Goal: Information Seeking & Learning: Learn about a topic

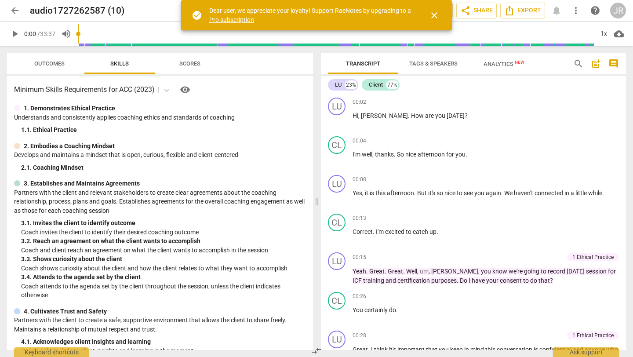
scroll to position [5, 0]
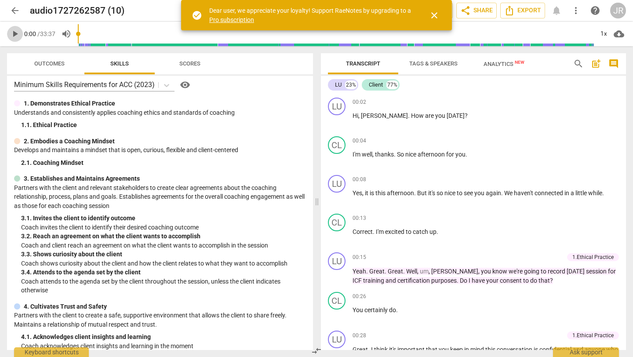
click at [19, 32] on span "play_arrow" at bounding box center [15, 34] width 11 height 11
click at [14, 30] on span "pause" at bounding box center [15, 34] width 11 height 11
type input "5"
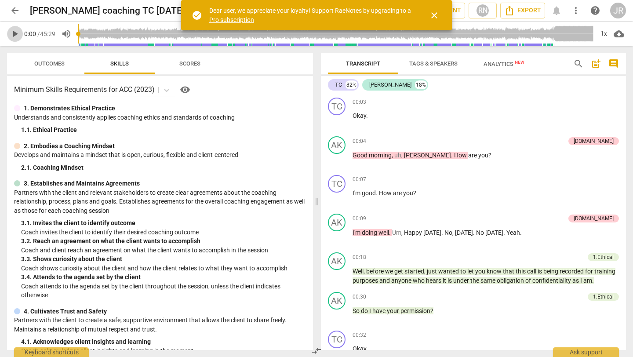
click at [17, 32] on span "play_arrow" at bounding box center [15, 34] width 11 height 11
click at [15, 32] on span "pause" at bounding box center [15, 34] width 11 height 11
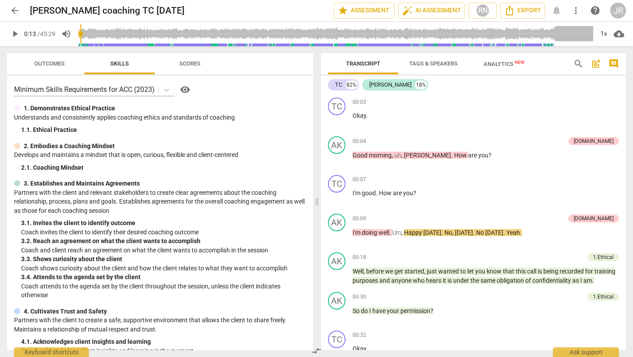
click at [11, 35] on span "play_arrow" at bounding box center [15, 34] width 11 height 11
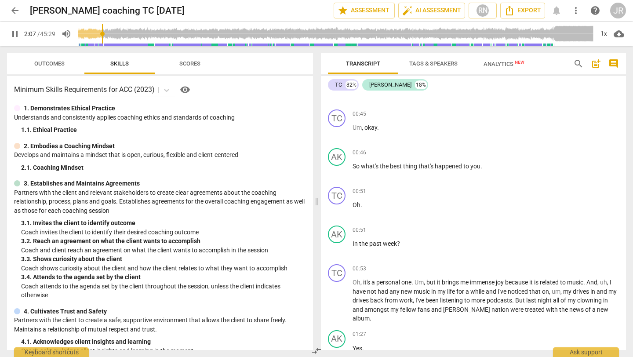
drag, startPoint x: 83, startPoint y: 31, endPoint x: 104, endPoint y: 31, distance: 20.7
click at [104, 31] on input "range" at bounding box center [336, 34] width 516 height 28
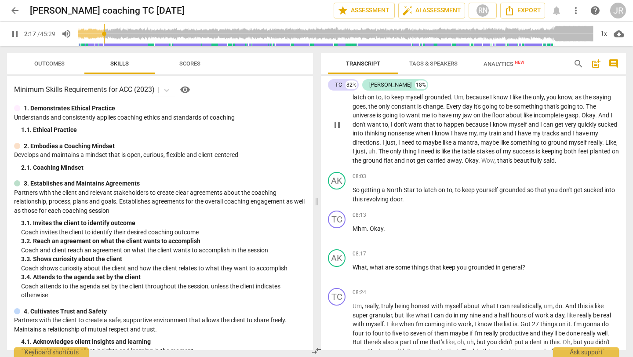
scroll to position [1271, 0]
drag, startPoint x: 106, startPoint y: 28, endPoint x: 170, endPoint y: 35, distance: 64.6
click at [170, 35] on input "range" at bounding box center [336, 34] width 516 height 28
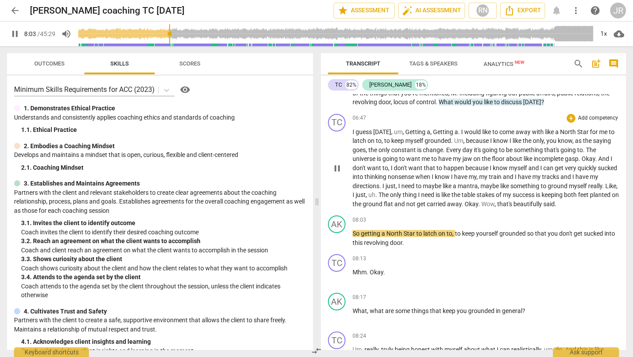
scroll to position [1224, 0]
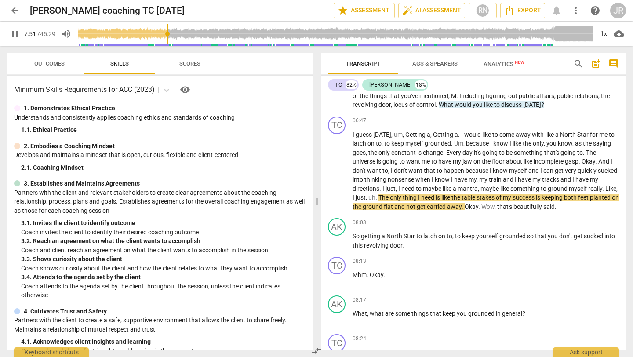
drag, startPoint x: 173, startPoint y: 31, endPoint x: 167, endPoint y: 31, distance: 5.3
click at [167, 31] on input "range" at bounding box center [336, 34] width 516 height 28
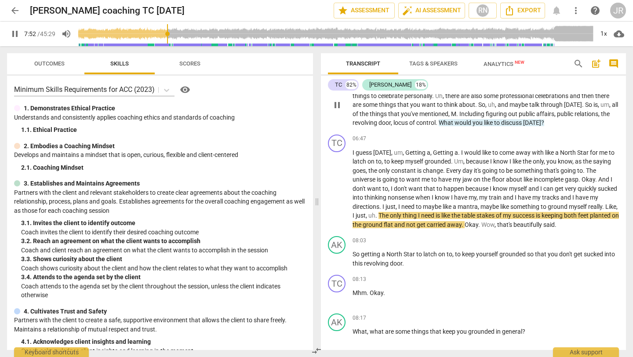
scroll to position [1202, 0]
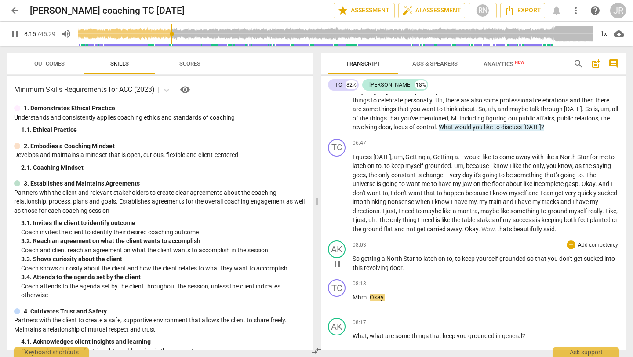
click at [337, 269] on span "pause" at bounding box center [337, 263] width 11 height 11
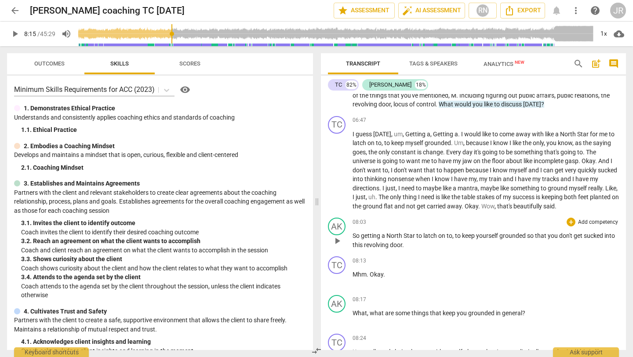
scroll to position [1227, 0]
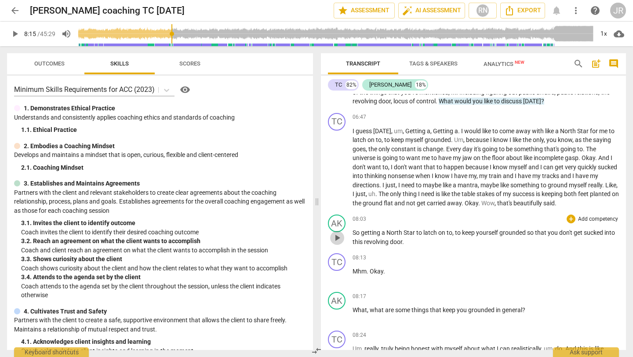
click at [336, 243] on span "play_arrow" at bounding box center [337, 237] width 11 height 11
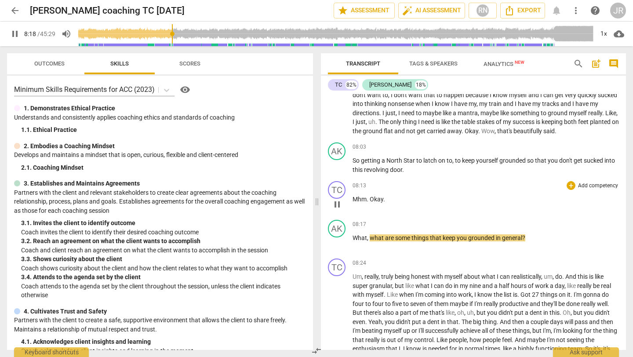
scroll to position [1300, 0]
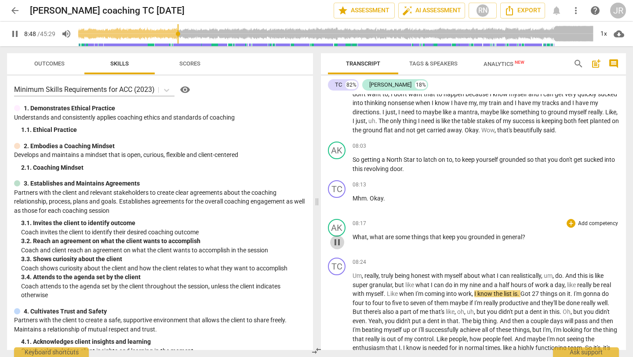
click at [337, 247] on span "pause" at bounding box center [337, 242] width 11 height 11
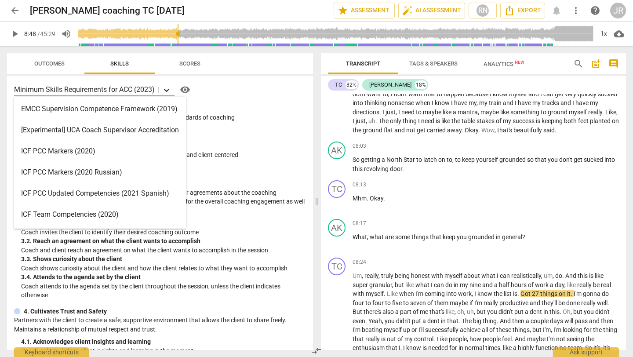
click at [167, 89] on icon at bounding box center [166, 90] width 9 height 9
click at [68, 150] on div "ICF PCC Markers (2020)" at bounding box center [100, 151] width 172 height 21
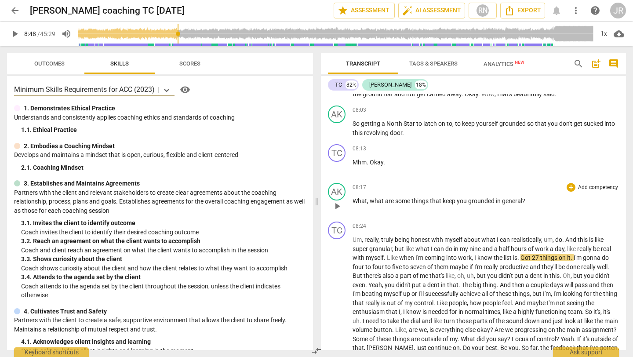
scroll to position [1334, 0]
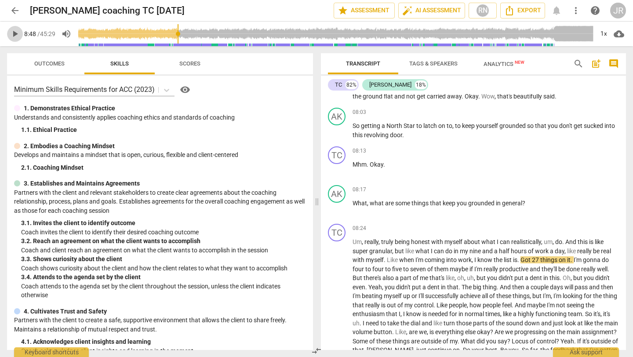
click at [16, 35] on span "play_arrow" at bounding box center [15, 34] width 11 height 11
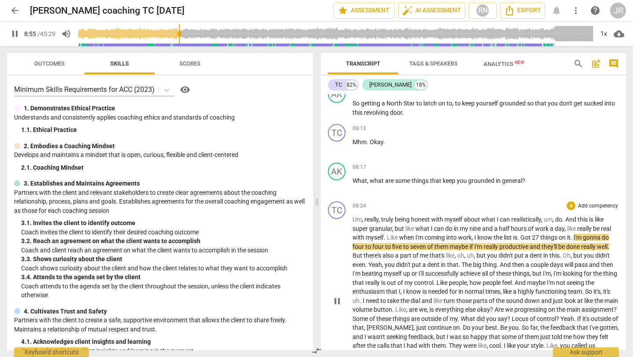
scroll to position [1361, 0]
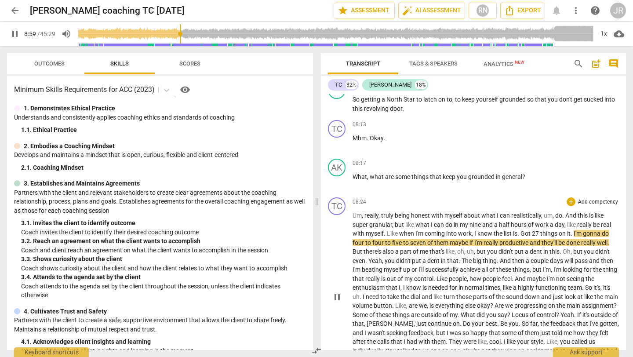
click at [352, 219] on span "Um" at bounding box center [356, 215] width 9 height 7
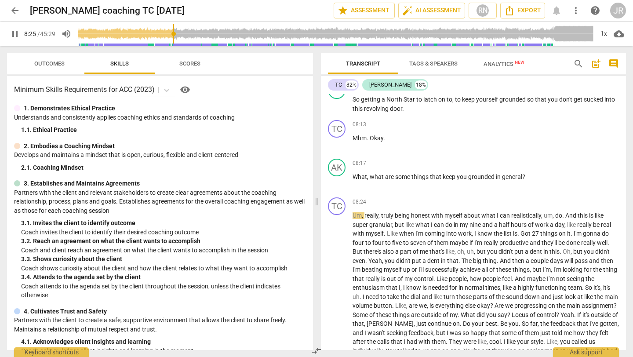
drag, startPoint x: 182, startPoint y: 33, endPoint x: 174, endPoint y: 37, distance: 9.0
click at [174, 37] on input "range" at bounding box center [336, 34] width 516 height 28
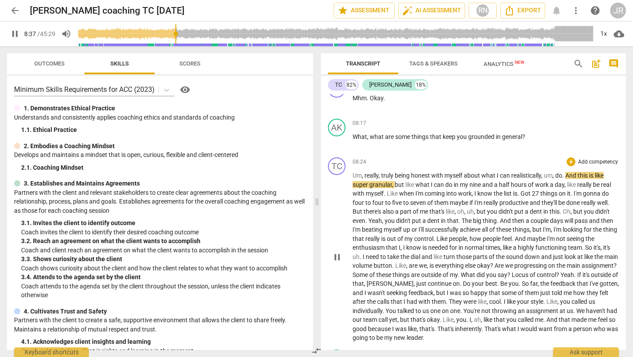
scroll to position [1405, 0]
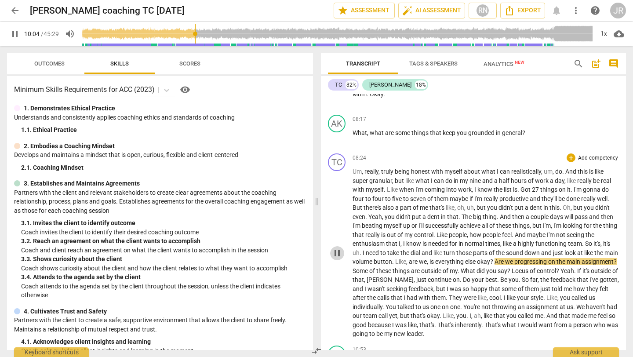
click at [335, 258] on span "pause" at bounding box center [337, 253] width 11 height 11
click at [338, 258] on span "play_arrow" at bounding box center [337, 253] width 11 height 11
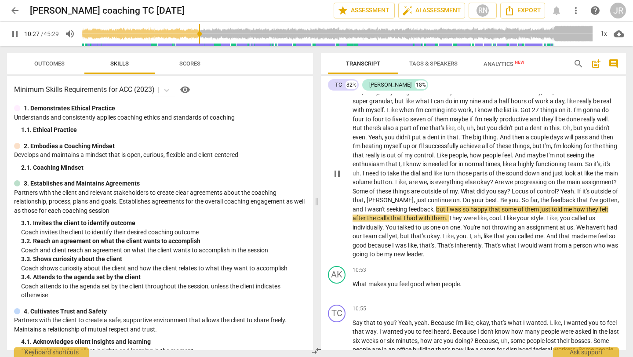
scroll to position [1487, 0]
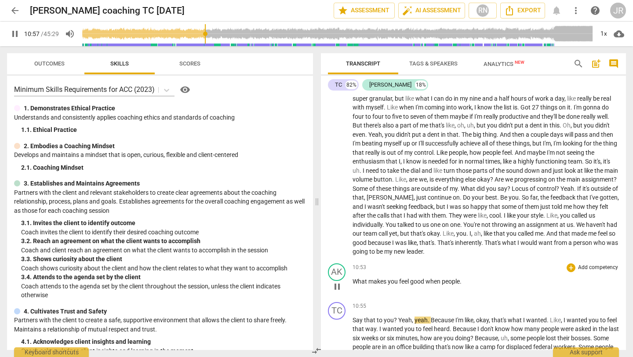
click at [337, 292] on span "pause" at bounding box center [337, 286] width 11 height 11
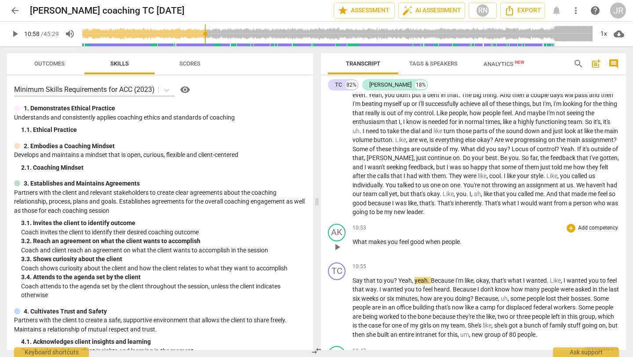
scroll to position [1527, 0]
click at [204, 26] on input "range" at bounding box center [337, 34] width 512 height 28
click at [16, 33] on span "play_arrow" at bounding box center [15, 34] width 11 height 11
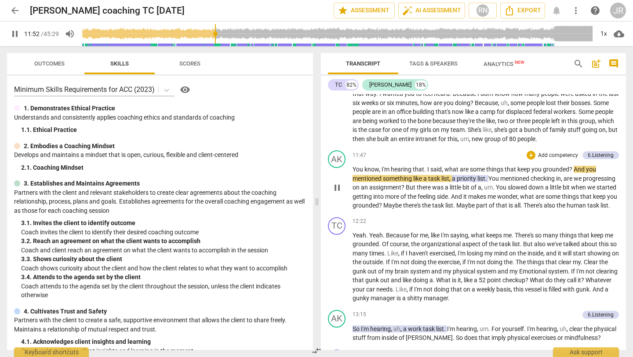
scroll to position [1725, 0]
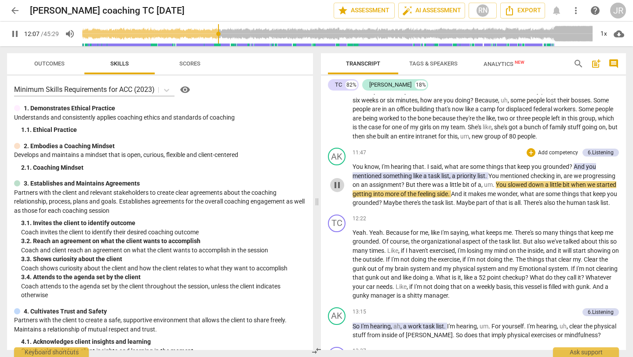
click at [334, 190] on span "pause" at bounding box center [337, 185] width 11 height 11
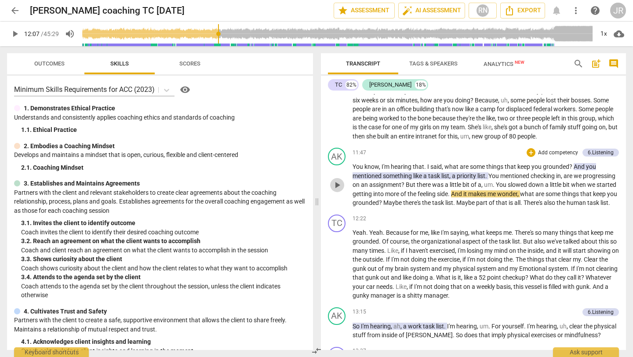
click at [334, 190] on span "play_arrow" at bounding box center [337, 185] width 11 height 11
click at [334, 190] on span "pause" at bounding box center [337, 185] width 11 height 11
click at [334, 190] on span "play_arrow" at bounding box center [337, 185] width 11 height 11
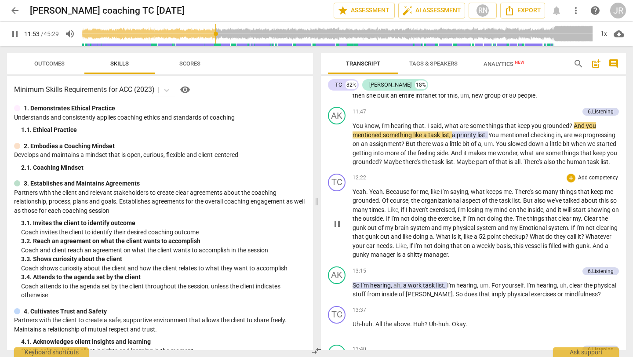
scroll to position [1787, 0]
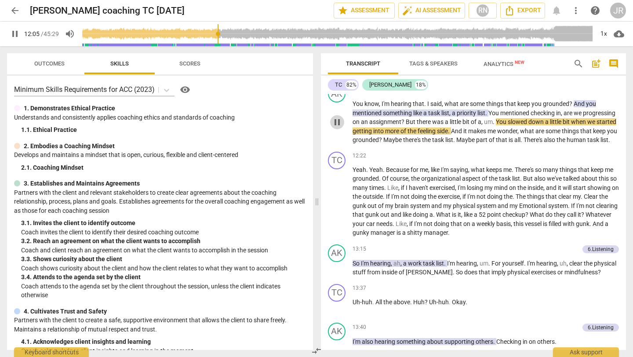
click at [337, 127] on span "pause" at bounding box center [337, 122] width 11 height 11
click at [337, 127] on span "play_arrow" at bounding box center [337, 122] width 11 height 11
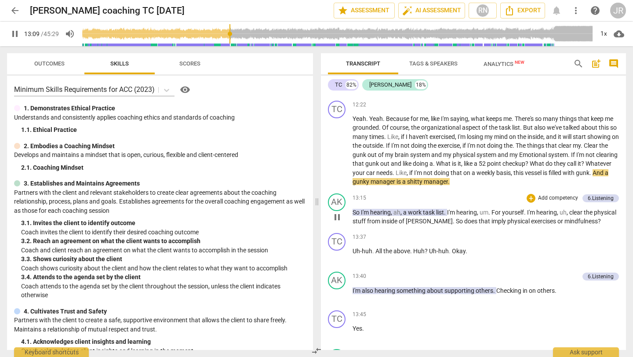
scroll to position [1844, 0]
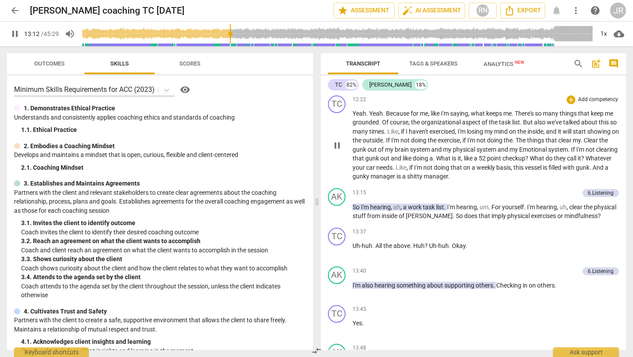
click at [338, 151] on span "pause" at bounding box center [337, 145] width 11 height 11
click at [338, 151] on span "play_arrow" at bounding box center [337, 145] width 11 height 11
click at [338, 151] on span "pause" at bounding box center [337, 145] width 11 height 11
click at [338, 151] on span "play_arrow" at bounding box center [337, 145] width 11 height 11
click at [335, 206] on div "AK" at bounding box center [337, 197] width 18 height 18
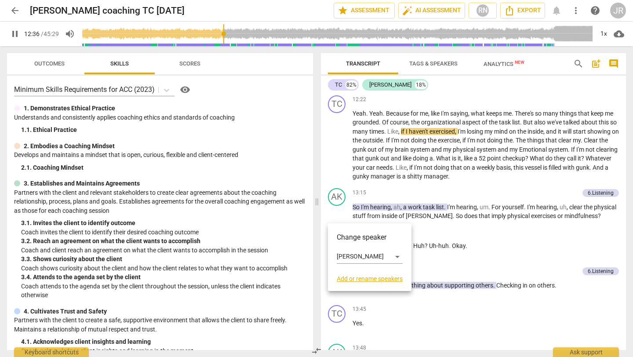
click at [395, 205] on div at bounding box center [316, 178] width 633 height 357
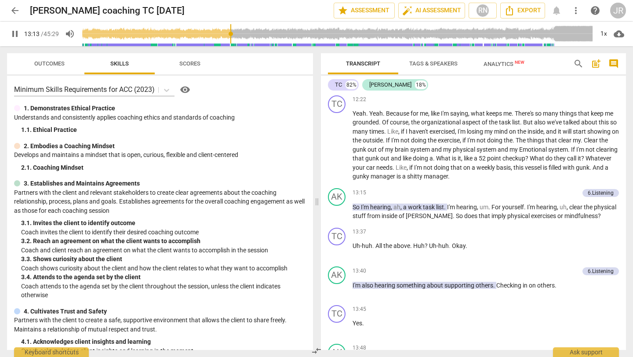
drag, startPoint x: 225, startPoint y: 28, endPoint x: 231, endPoint y: 28, distance: 5.7
click at [231, 28] on input "range" at bounding box center [337, 34] width 512 height 28
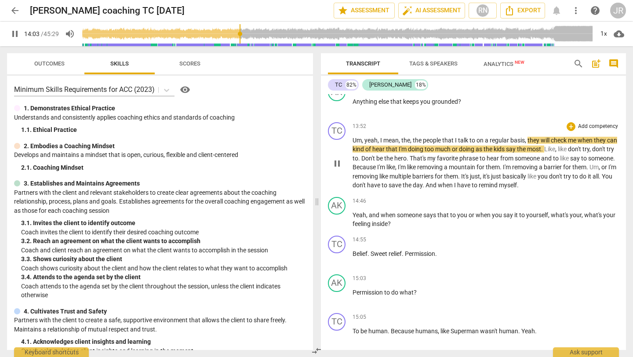
scroll to position [2105, 0]
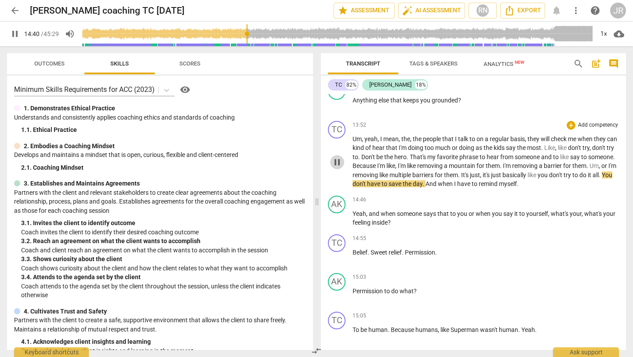
click at [336, 167] on span "pause" at bounding box center [337, 162] width 11 height 11
click at [338, 169] on button "play_arrow" at bounding box center [337, 162] width 14 height 14
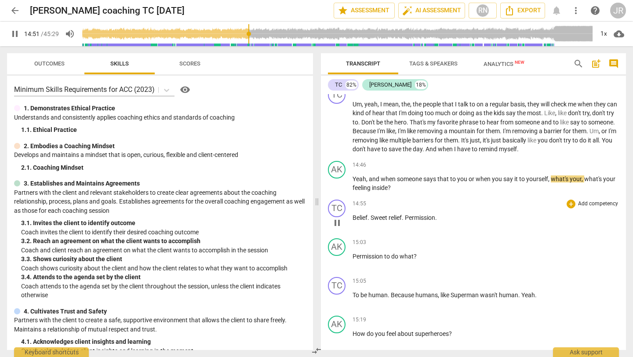
scroll to position [2143, 0]
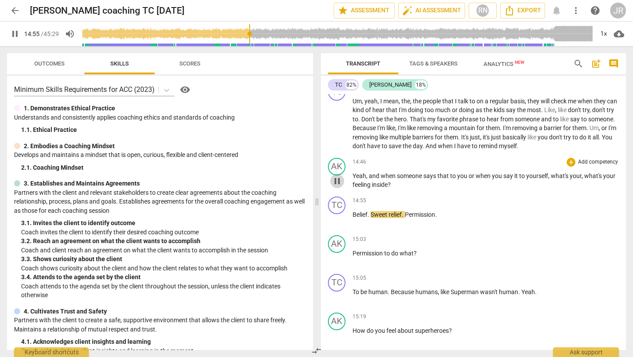
click at [336, 186] on span "pause" at bounding box center [337, 181] width 11 height 11
click at [336, 186] on span "play_arrow" at bounding box center [337, 181] width 11 height 11
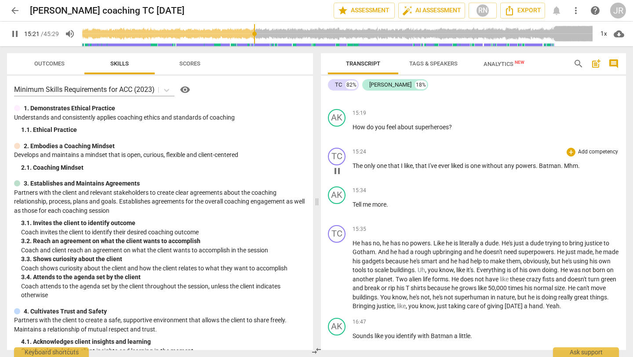
scroll to position [2346, 0]
click at [336, 177] on span "pause" at bounding box center [337, 171] width 11 height 11
click at [336, 177] on span "play_arrow" at bounding box center [337, 171] width 11 height 11
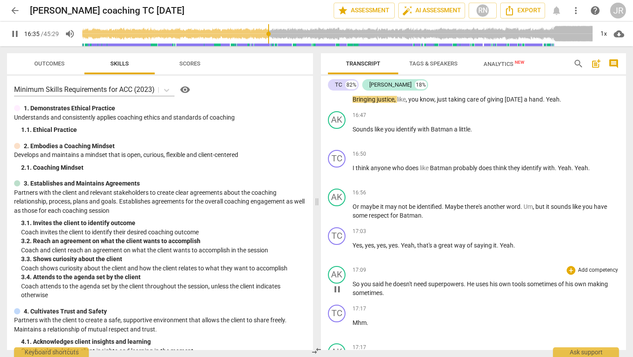
scroll to position [2545, 0]
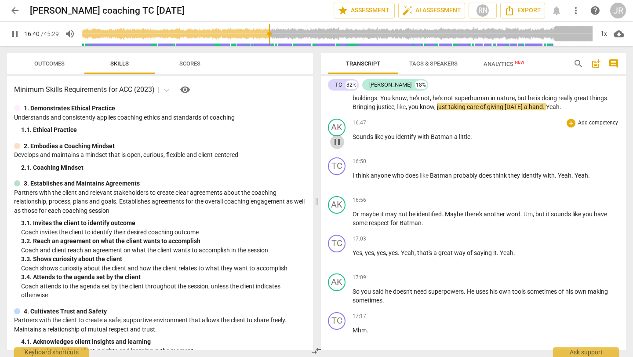
click at [338, 147] on span "pause" at bounding box center [337, 142] width 11 height 11
type input "1000"
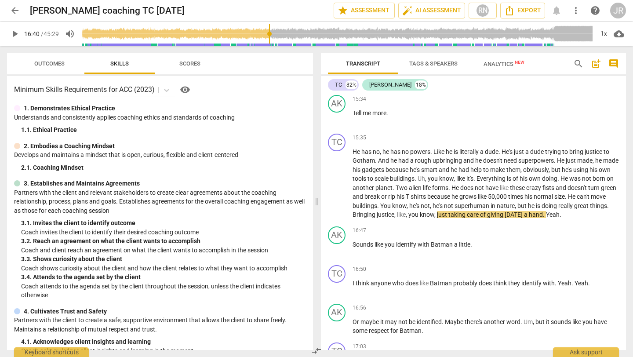
scroll to position [2440, 0]
